Goal: Task Accomplishment & Management: Manage account settings

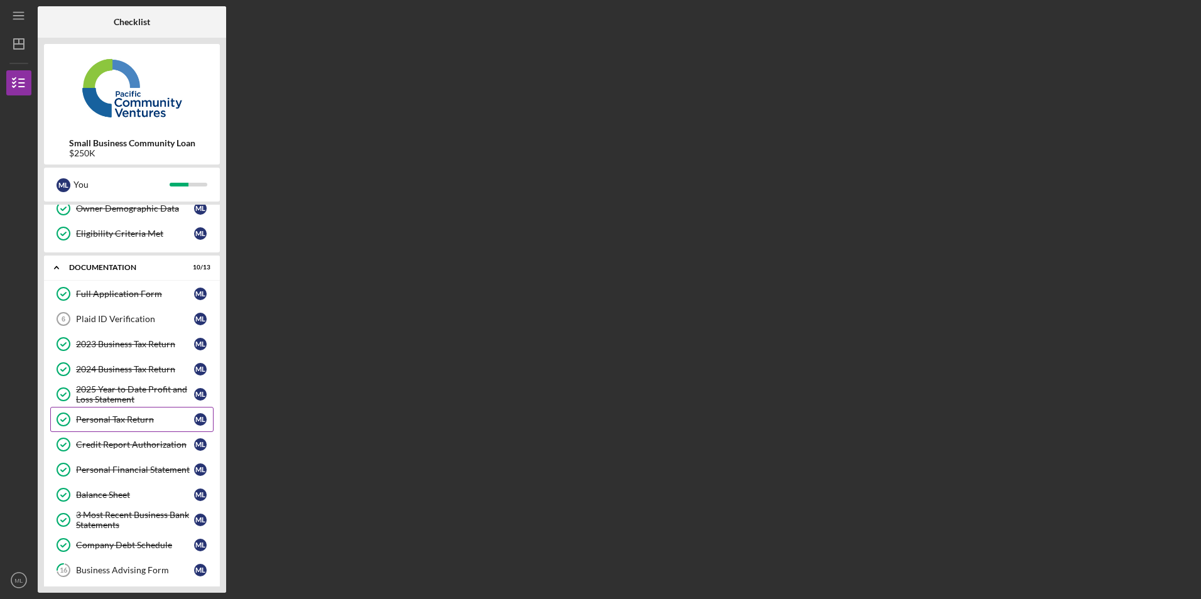
scroll to position [200, 0]
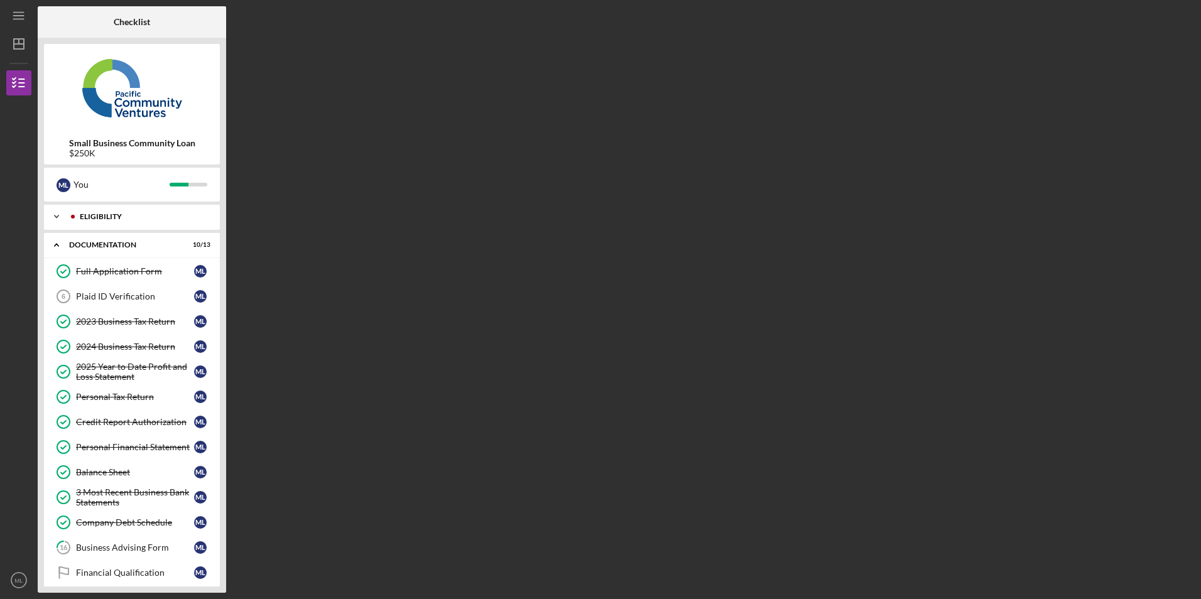
click at [54, 214] on icon "Icon/Expander" at bounding box center [56, 216] width 25 height 25
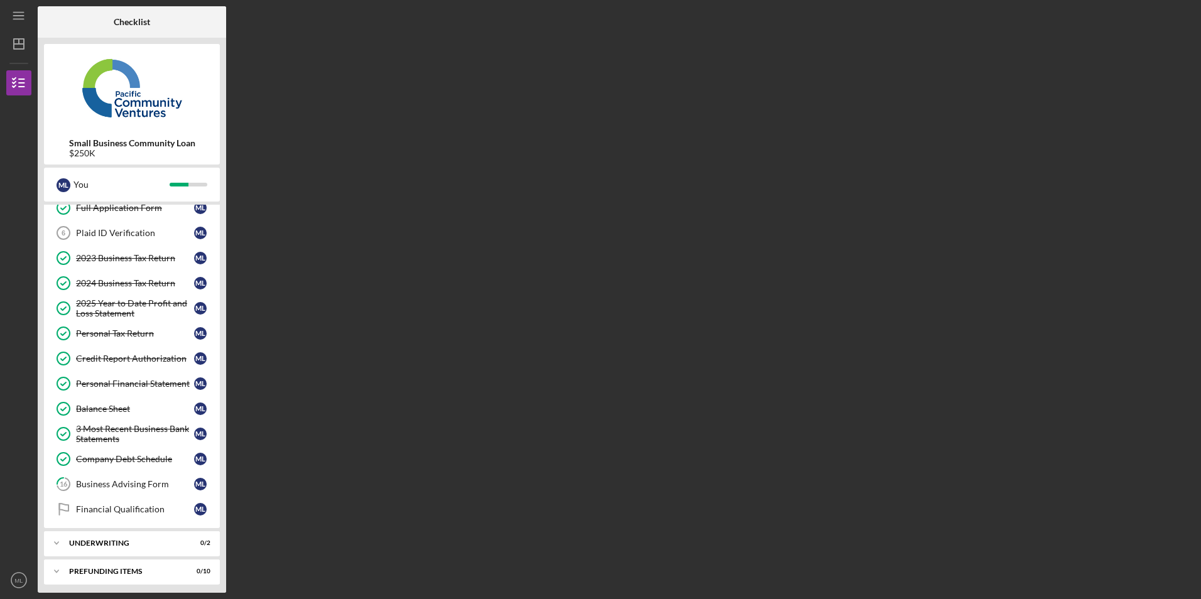
scroll to position [200, 0]
